Goal: Transaction & Acquisition: Purchase product/service

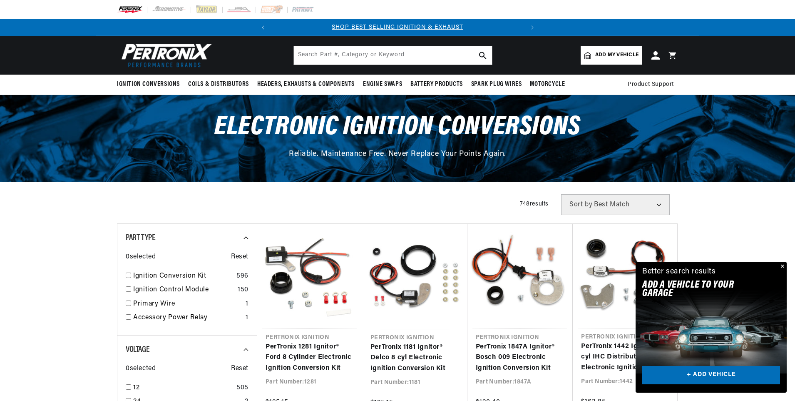
click at [781, 266] on button "Close" at bounding box center [782, 267] width 10 height 10
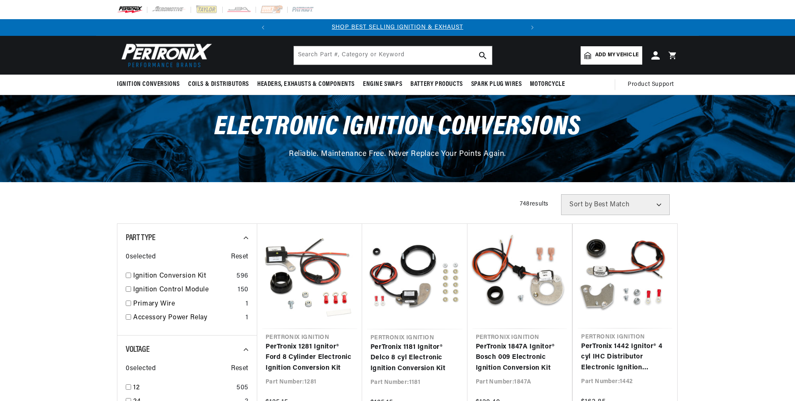
click at [658, 203] on select "Best Match Featured Name, A-Z Name, Z-A Price, Low to High Price, High to Low" at bounding box center [615, 204] width 109 height 21
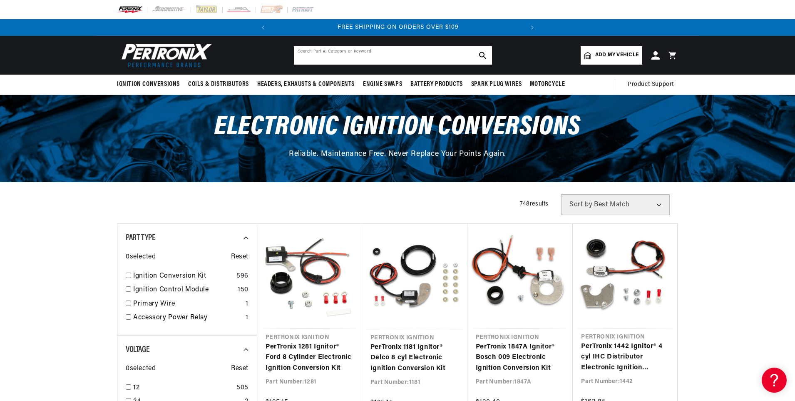
click at [302, 58] on input "text" at bounding box center [393, 55] width 198 height 18
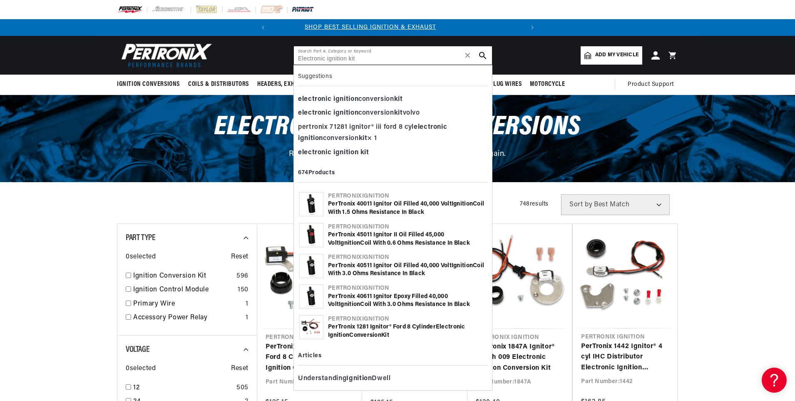
scroll to position [0, 0]
click at [348, 57] on input "Electronic ignition kit" at bounding box center [393, 55] width 198 height 18
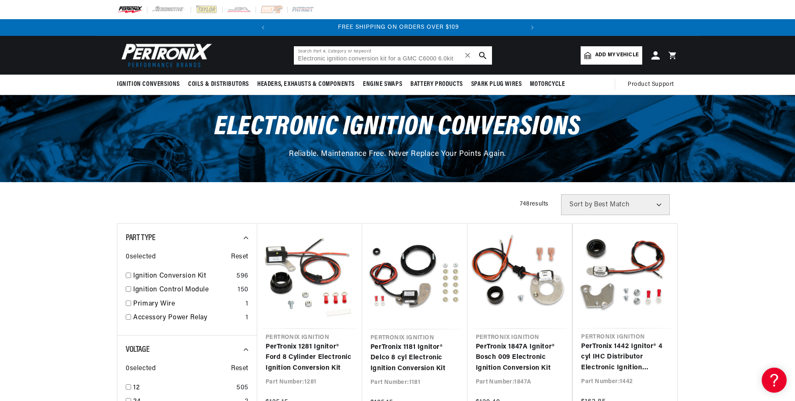
scroll to position [0, 252]
type input "Electronic ignition conversion kit for a GMC C6000 6.0"
click at [480, 52] on icon "search button" at bounding box center [482, 55] width 7 height 7
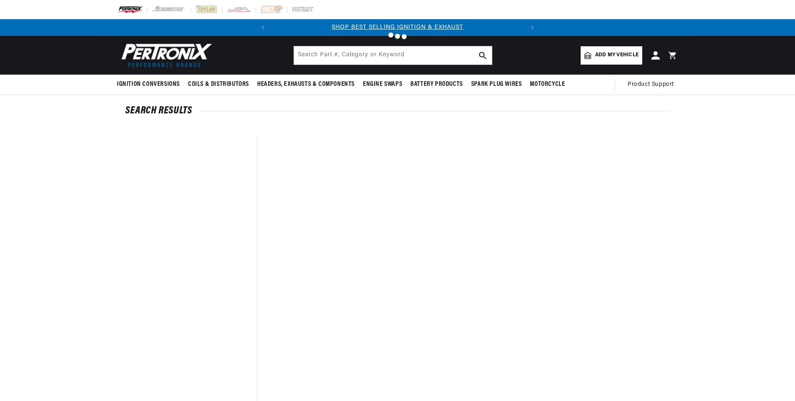
type input "Electronic ignition conversion kit for a C6000 6.0"
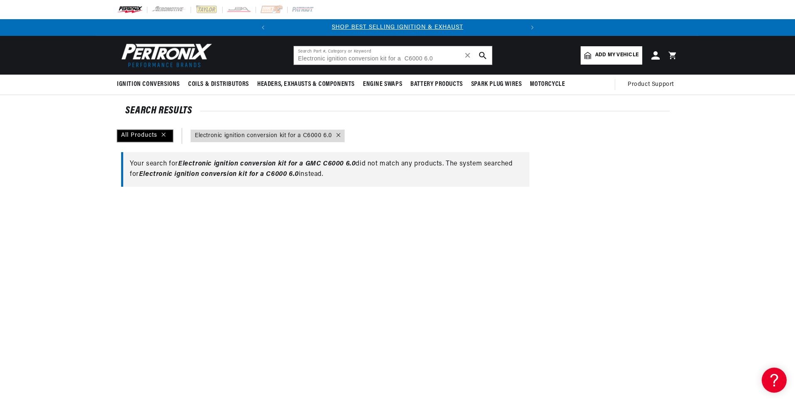
click at [147, 133] on div "All Products" at bounding box center [145, 136] width 56 height 12
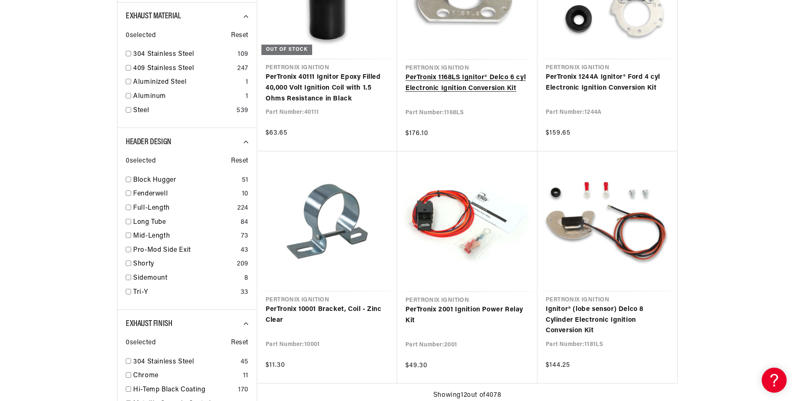
scroll to position [0, 210]
